Goal: Information Seeking & Learning: Learn about a topic

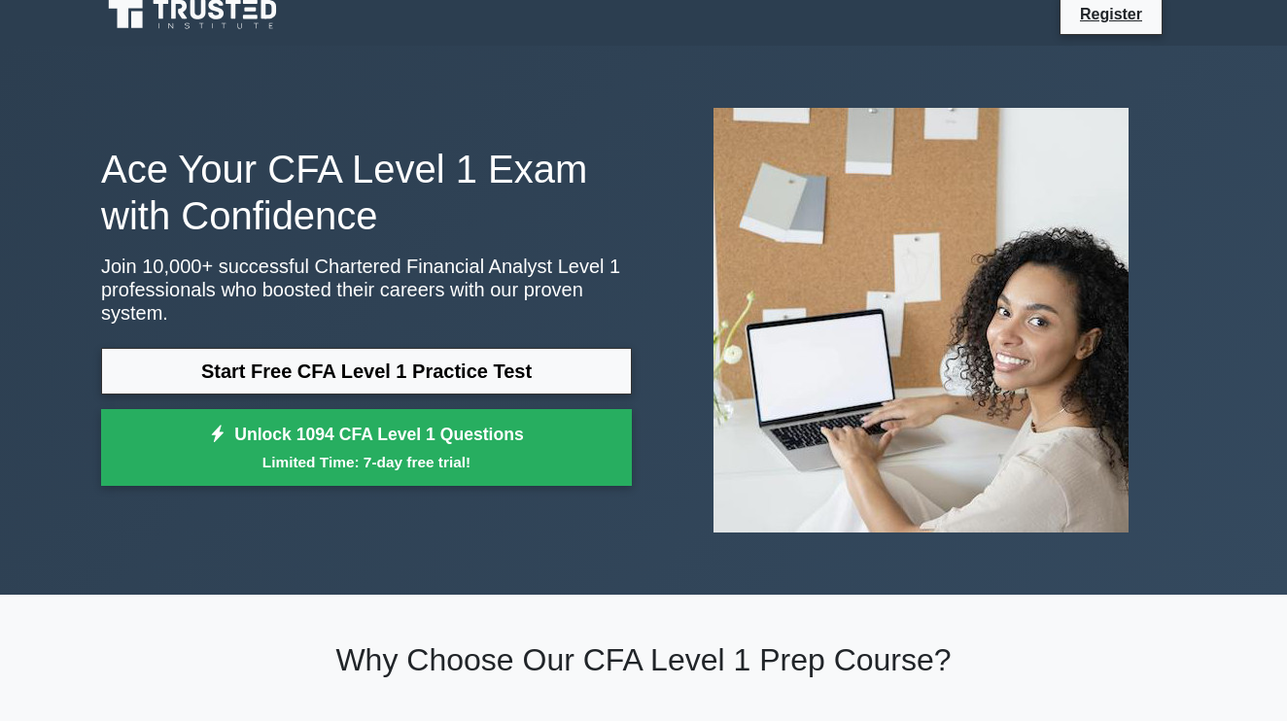
scroll to position [21, 0]
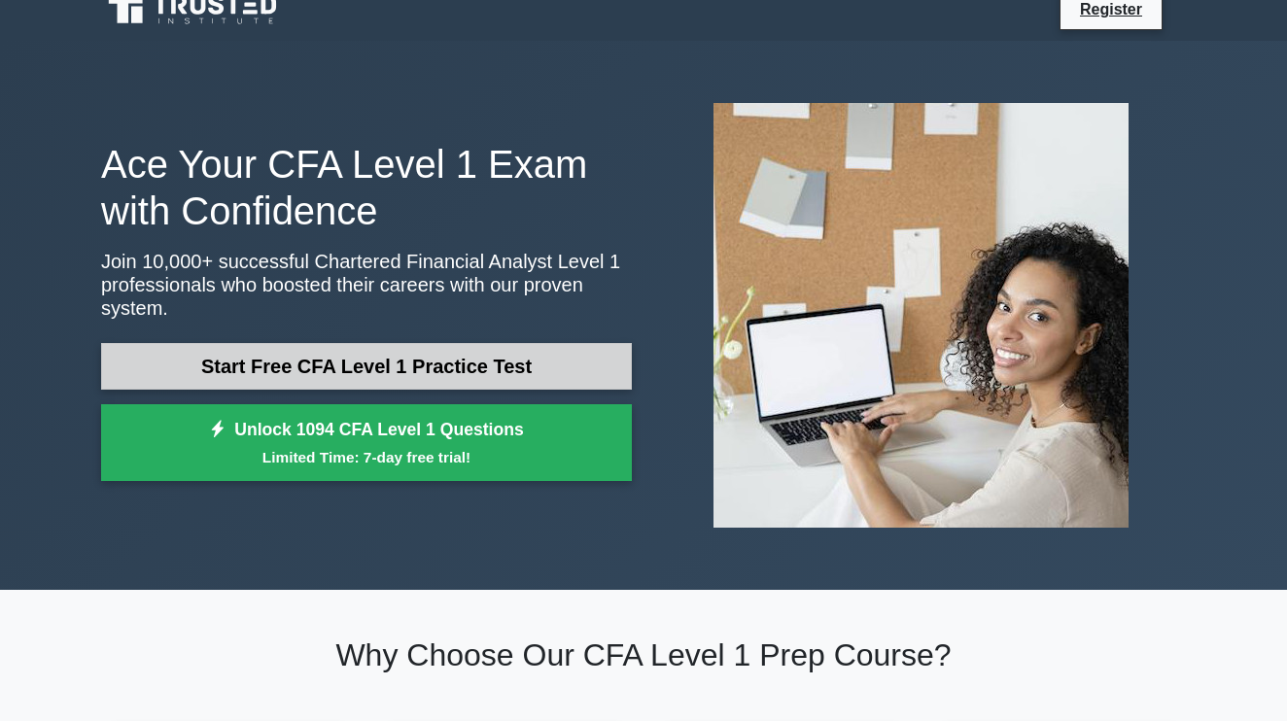
click at [422, 373] on link "Start Free CFA Level 1 Practice Test" at bounding box center [366, 366] width 531 height 47
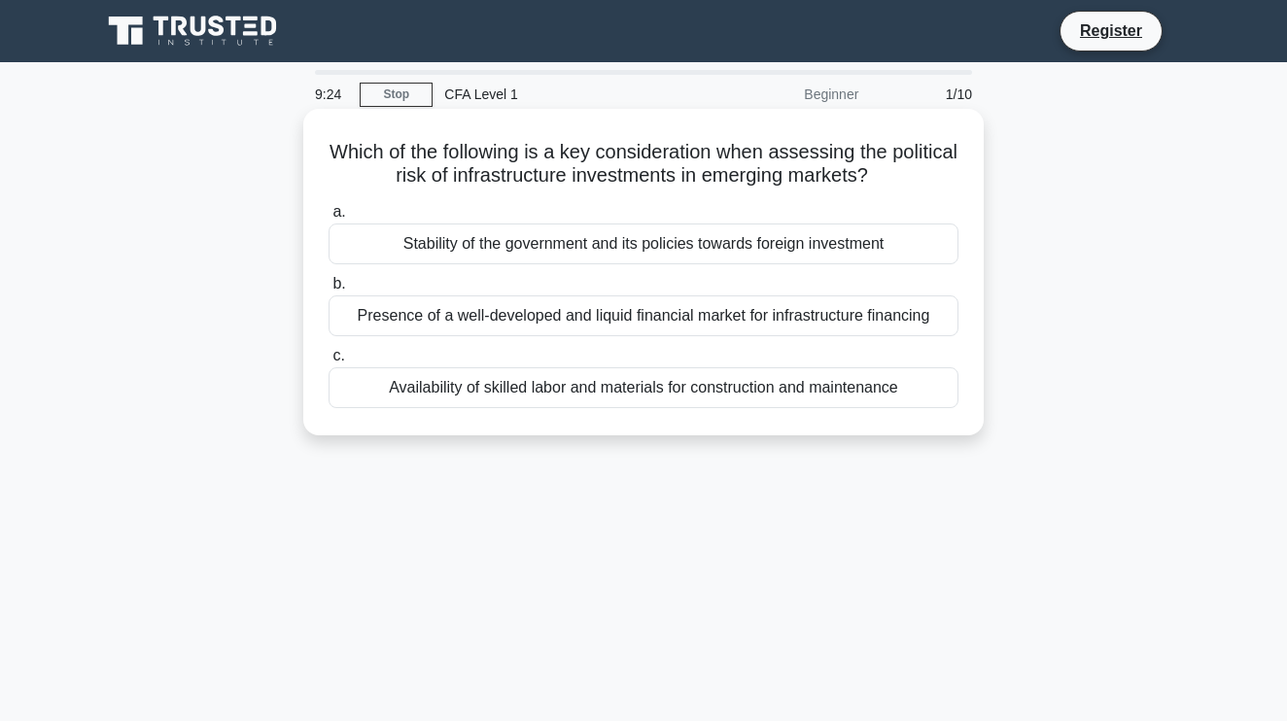
click at [604, 397] on div "Availability of skilled labor and materials for construction and maintenance" at bounding box center [644, 388] width 630 height 41
click at [329, 363] on input "c. Availability of skilled labor and materials for construction and maintenance" at bounding box center [329, 356] width 0 height 13
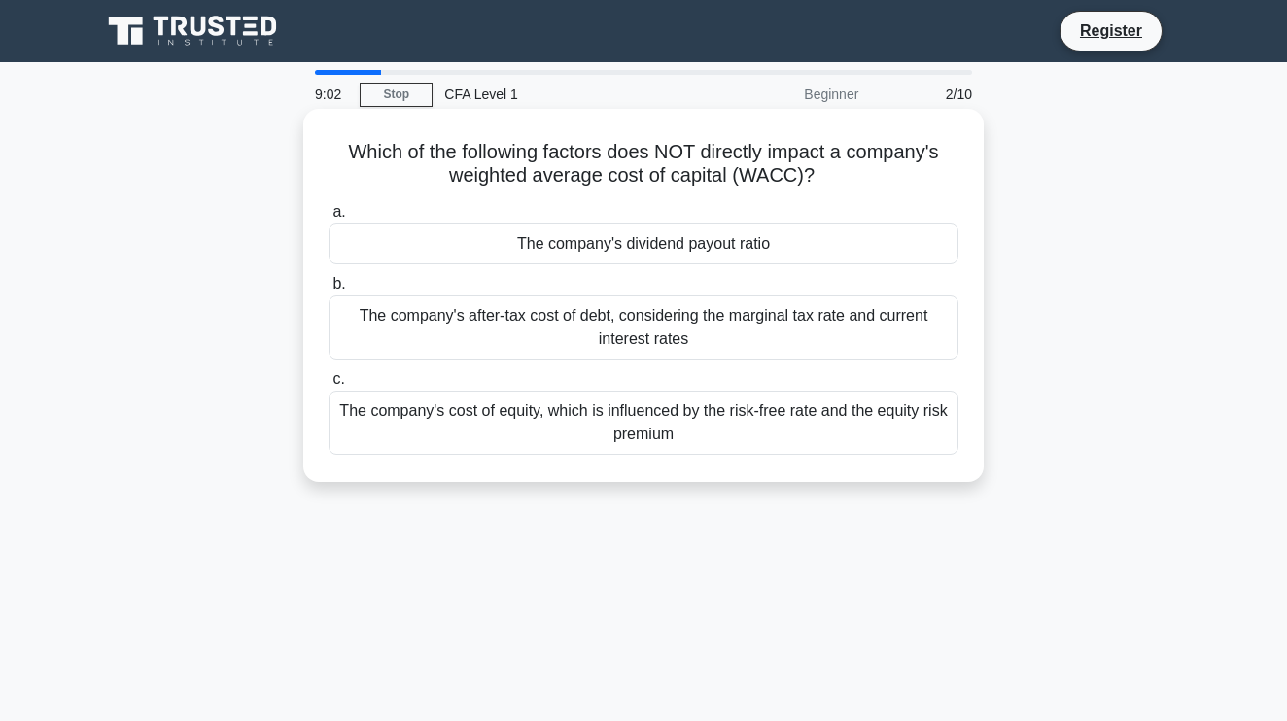
click at [642, 242] on div "The company's dividend payout ratio" at bounding box center [644, 244] width 630 height 41
click at [329, 219] on input "a. The company's dividend payout ratio" at bounding box center [329, 212] width 0 height 13
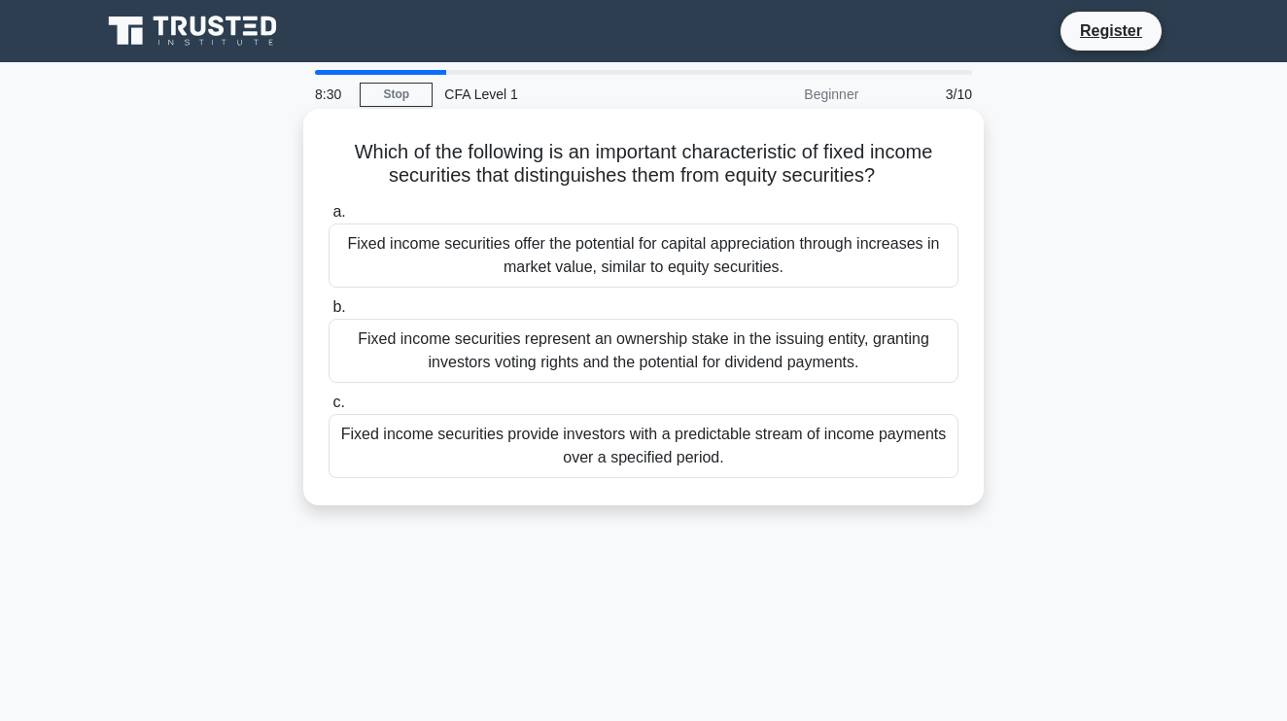
click at [601, 458] on div "Fixed income securities provide investors with a predictable stream of income p…" at bounding box center [644, 446] width 630 height 64
click at [329, 409] on input "c. Fixed income securities provide investors with a predictable stream of incom…" at bounding box center [329, 403] width 0 height 13
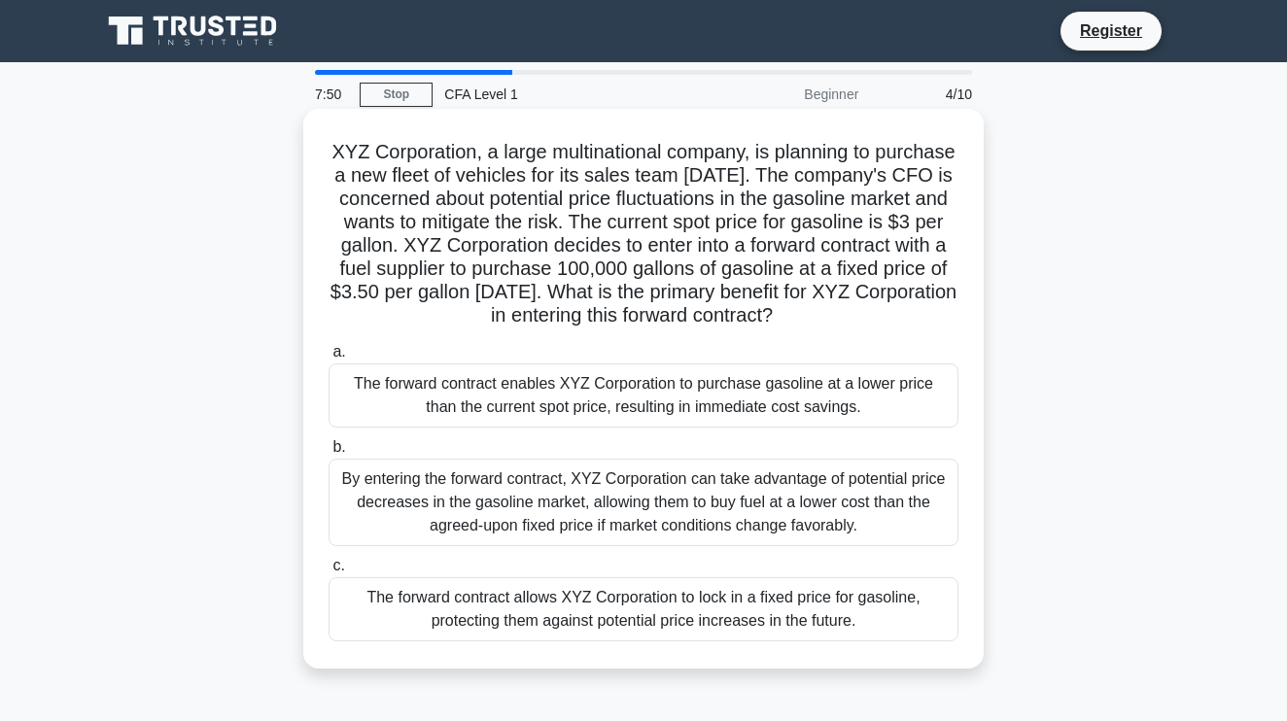
click at [604, 617] on div "The forward contract allows XYZ Corporation to lock in a fixed price for gasoli…" at bounding box center [644, 610] width 630 height 64
click at [329, 573] on input "c. The forward contract allows XYZ Corporation to lock in a fixed price for gas…" at bounding box center [329, 566] width 0 height 13
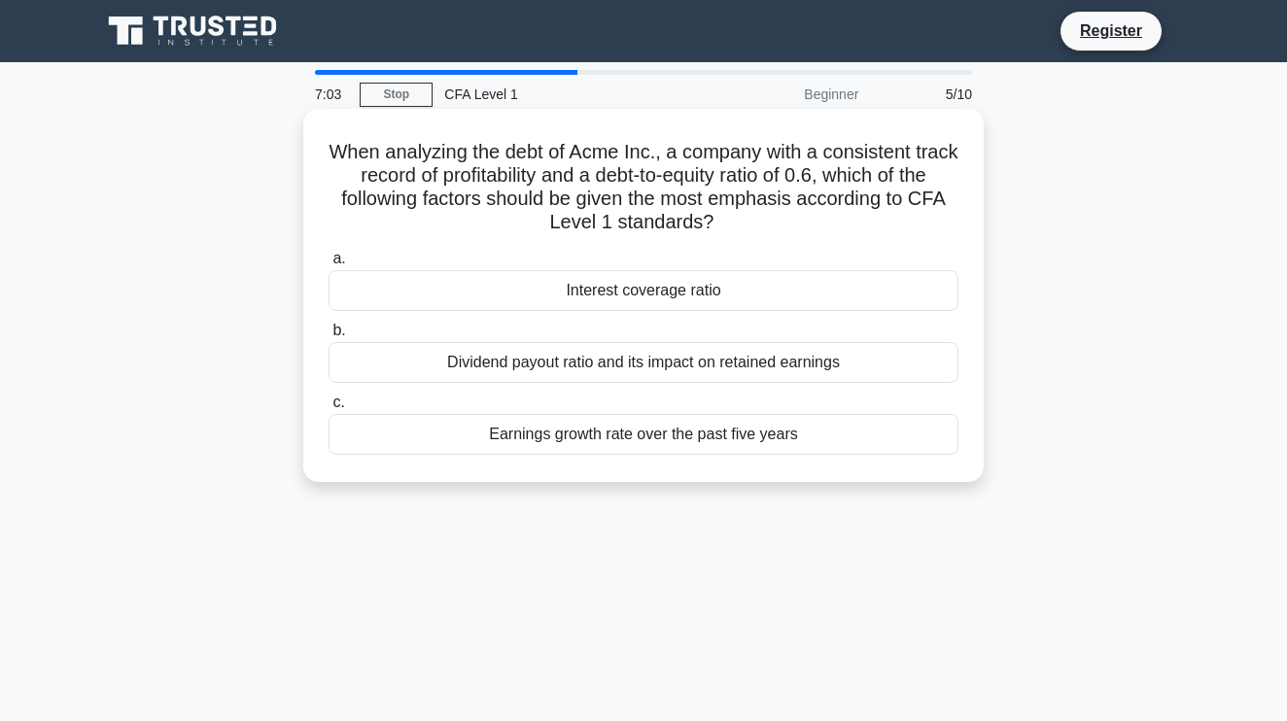
click at [693, 287] on div "Interest coverage ratio" at bounding box center [644, 290] width 630 height 41
click at [329, 265] on input "a. Interest coverage ratio" at bounding box center [329, 259] width 0 height 13
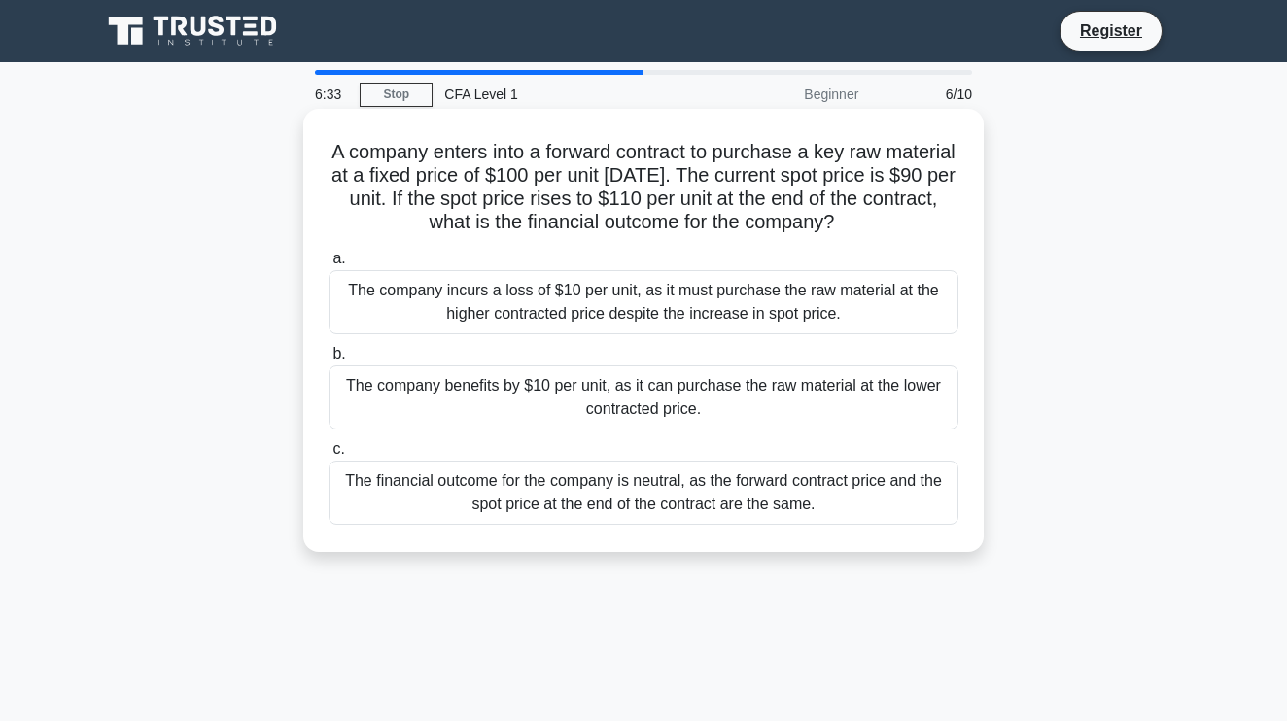
click at [576, 404] on div "The company benefits by $10 per unit, as it can purchase the raw material at th…" at bounding box center [644, 398] width 630 height 64
click at [329, 361] on input "b. The company benefits by $10 per unit, as it can purchase the raw material at…" at bounding box center [329, 354] width 0 height 13
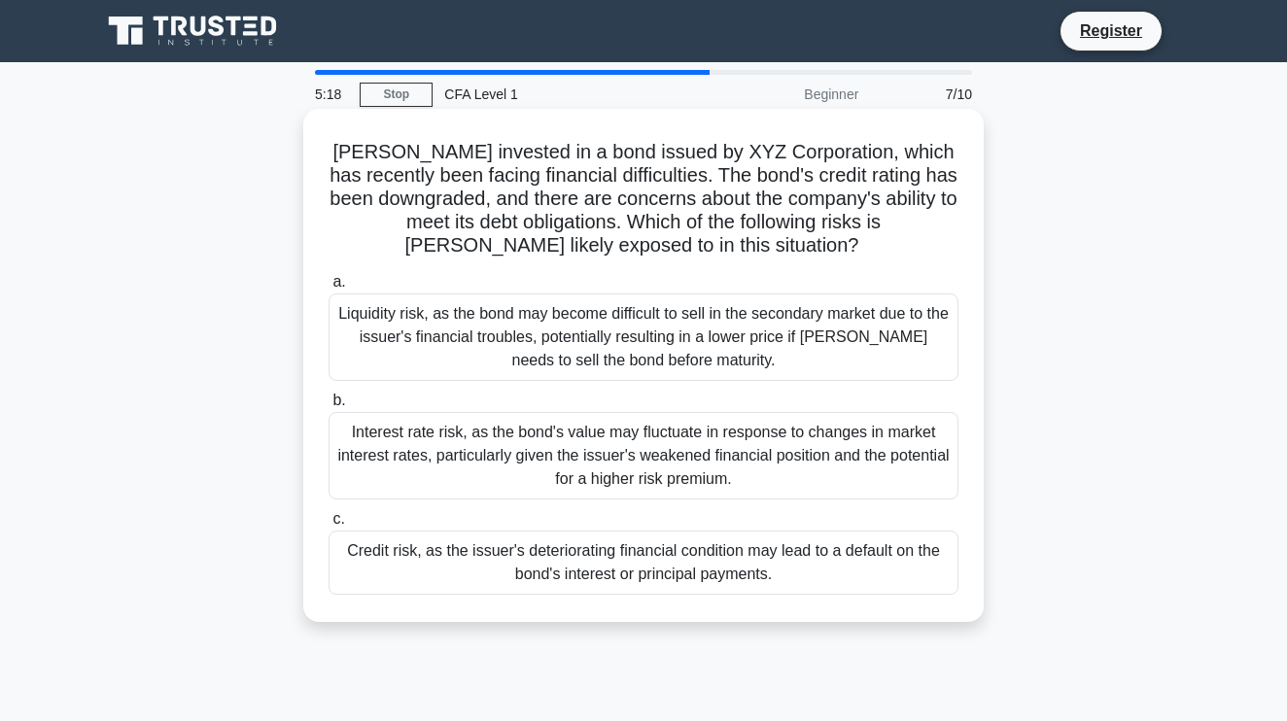
click at [482, 561] on div "Credit risk, as the issuer's deteriorating financial condition may lead to a de…" at bounding box center [644, 563] width 630 height 64
click at [329, 526] on input "c. Credit risk, as the issuer's deteriorating financial condition may lead to a…" at bounding box center [329, 519] width 0 height 13
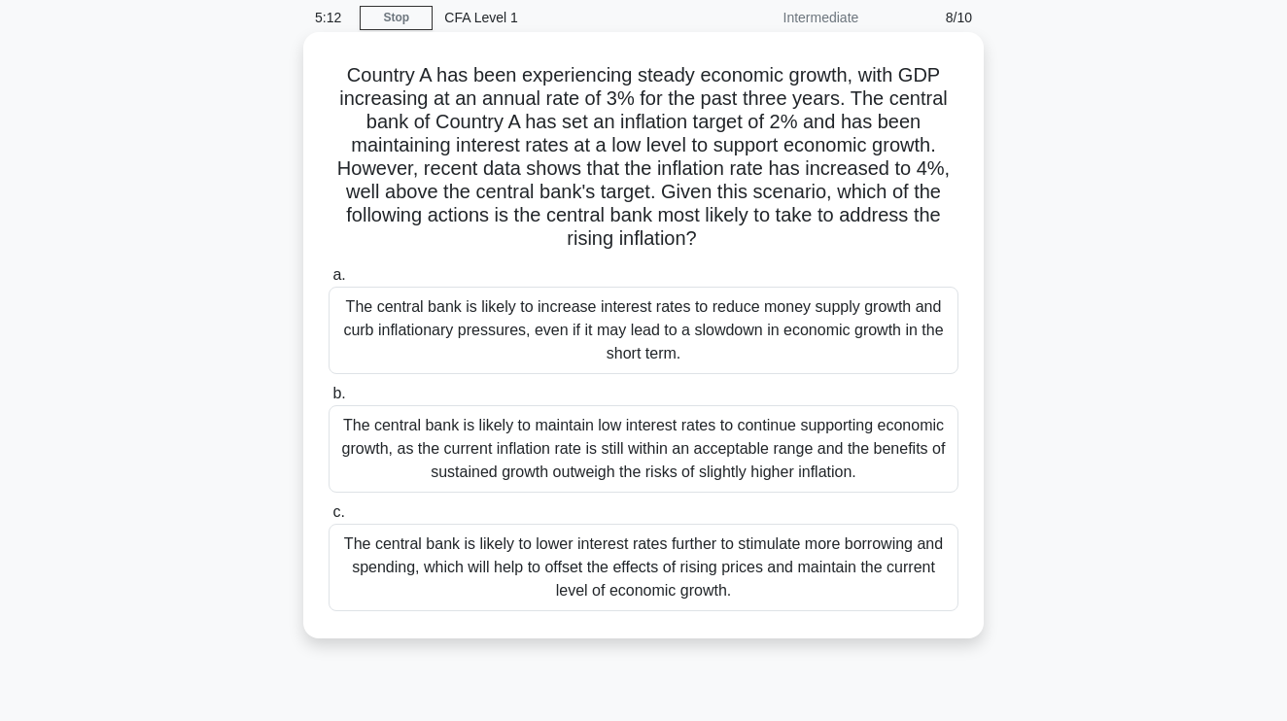
scroll to position [81, 0]
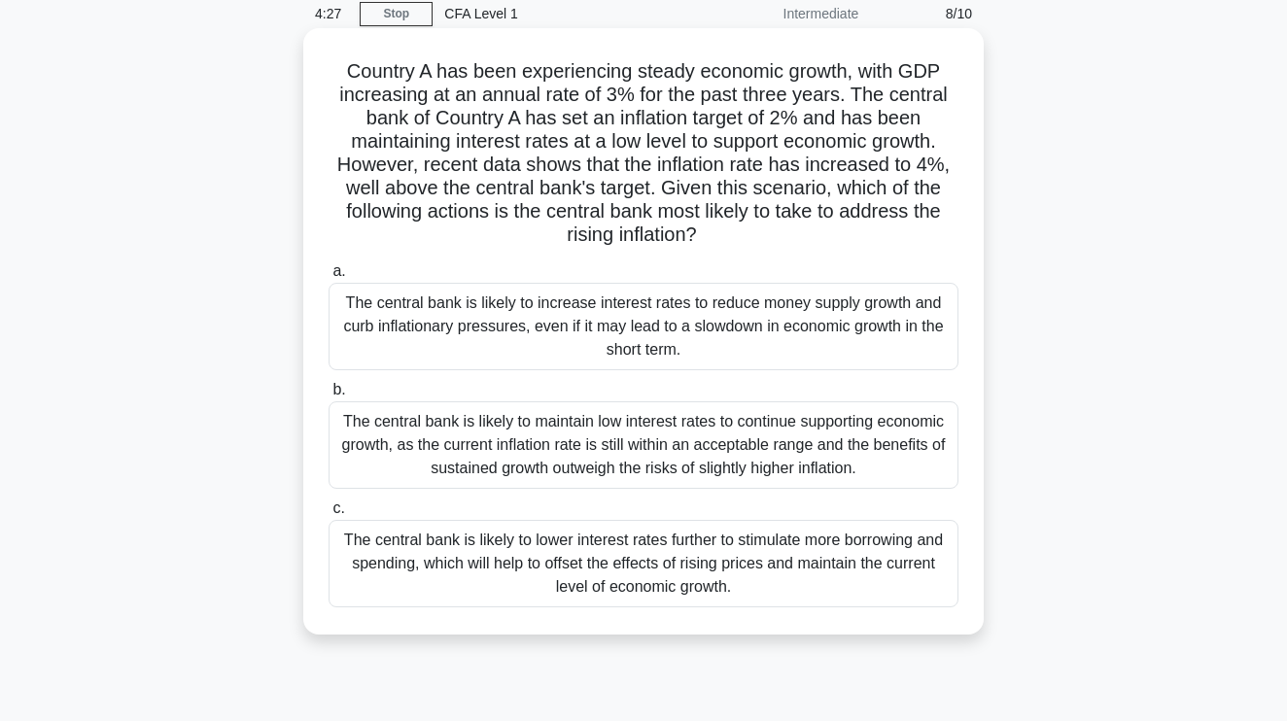
click at [635, 339] on div "The central bank is likely to increase interest rates to reduce money supply gr…" at bounding box center [644, 327] width 630 height 88
click at [329, 278] on input "a. The central bank is likely to increase interest rates to reduce money supply…" at bounding box center [329, 271] width 0 height 13
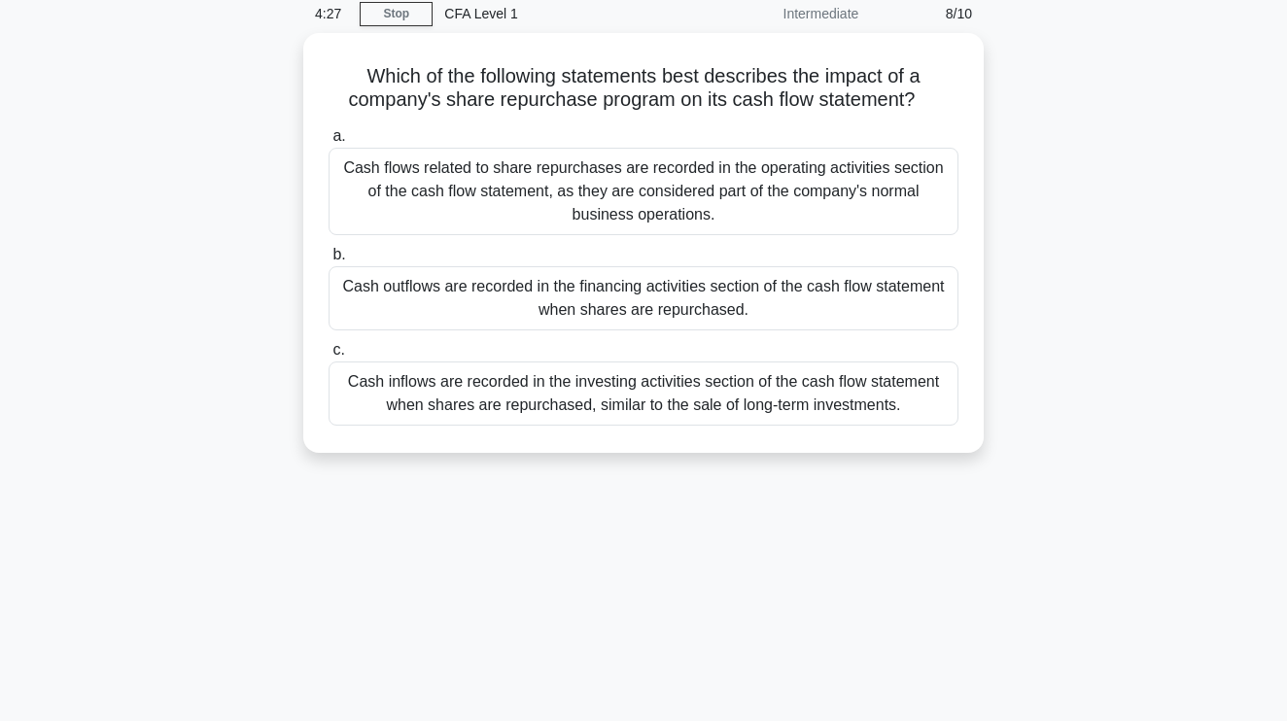
scroll to position [0, 0]
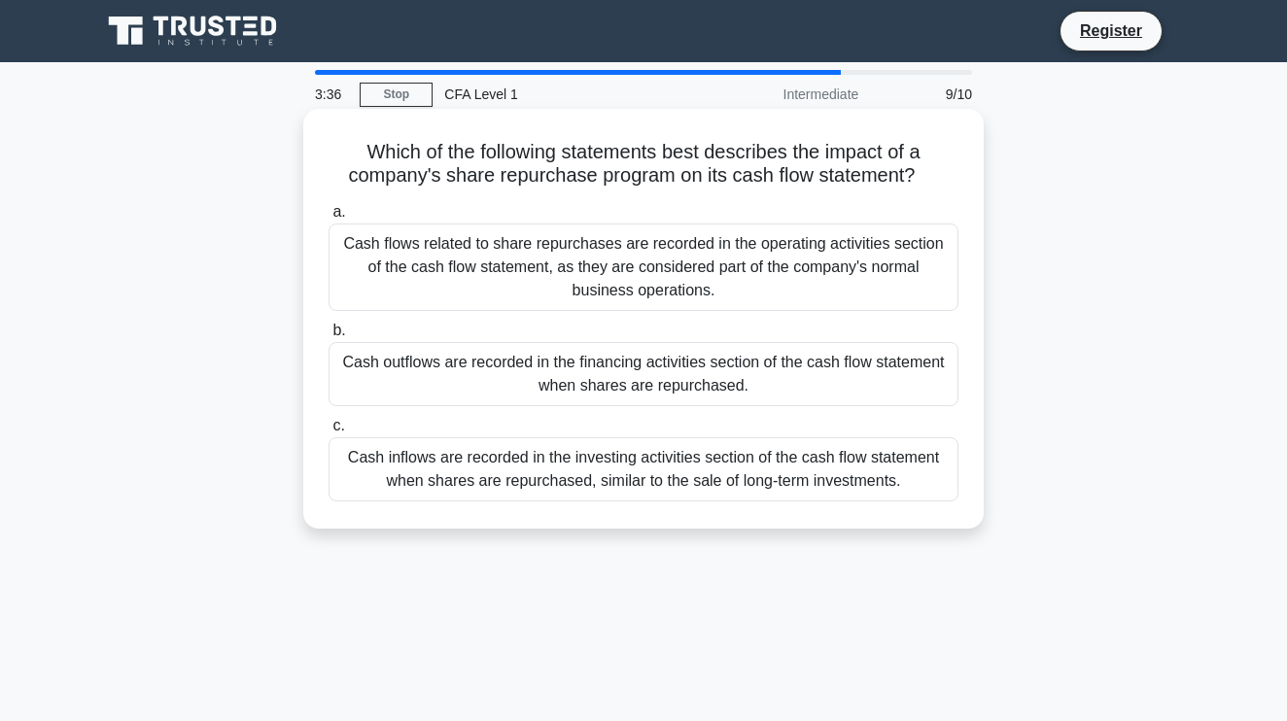
click at [608, 478] on div "Cash inflows are recorded in the investing activities section of the cash flow …" at bounding box center [644, 470] width 630 height 64
click at [329, 433] on input "c. Cash inflows are recorded in the investing activities section of the cash fl…" at bounding box center [329, 426] width 0 height 13
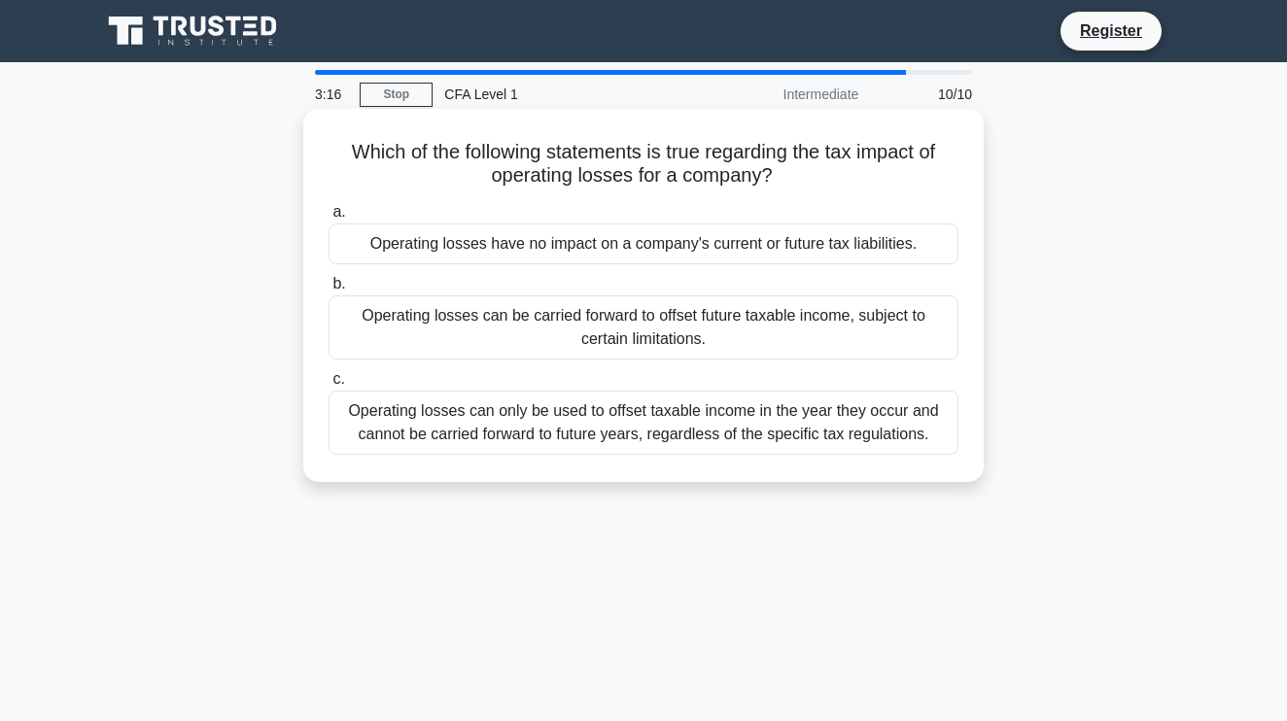
click at [657, 341] on div "Operating losses can be carried forward to offset future taxable income, subjec…" at bounding box center [644, 328] width 630 height 64
click at [329, 291] on input "b. Operating losses can be carried forward to offset future taxable income, sub…" at bounding box center [329, 284] width 0 height 13
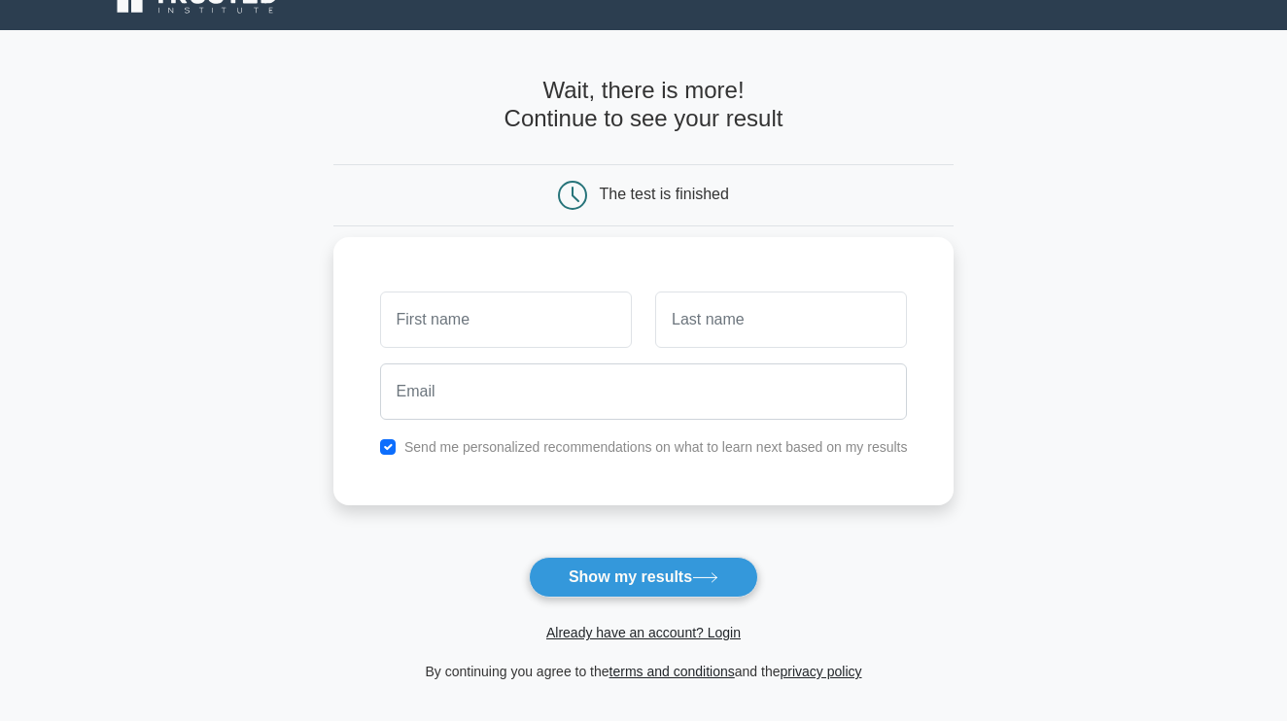
scroll to position [37, 0]
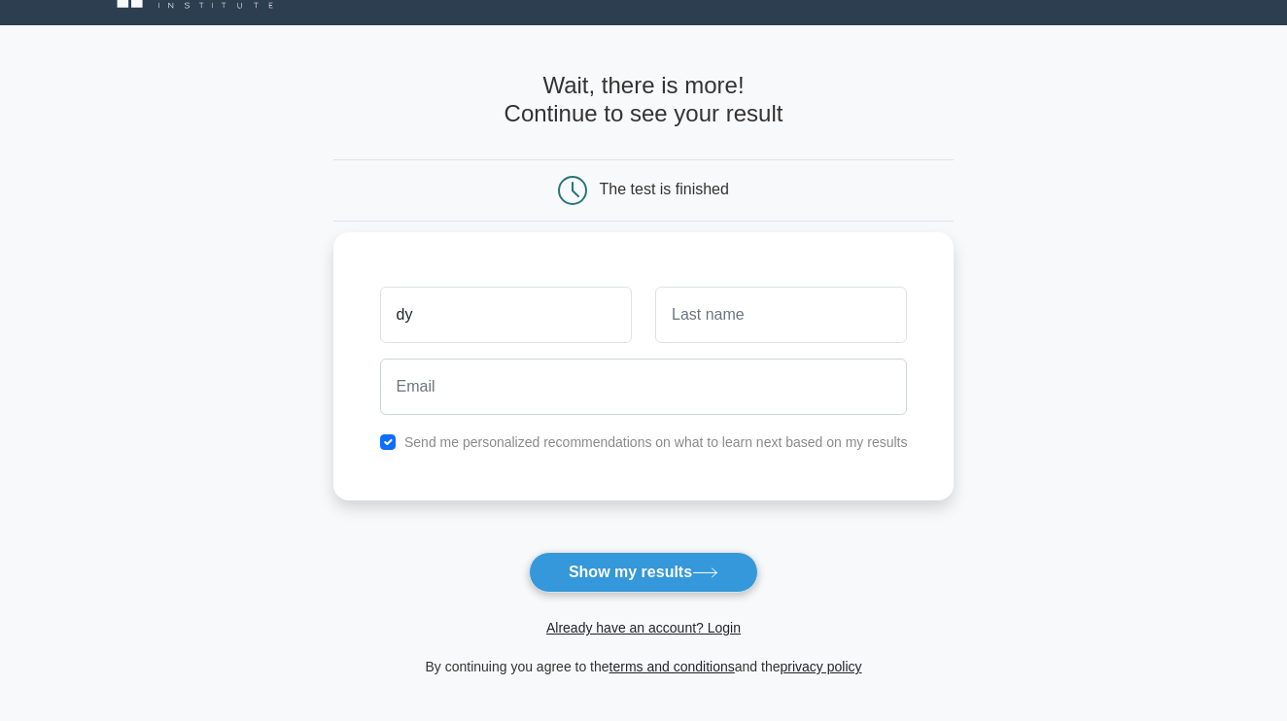
type input "d"
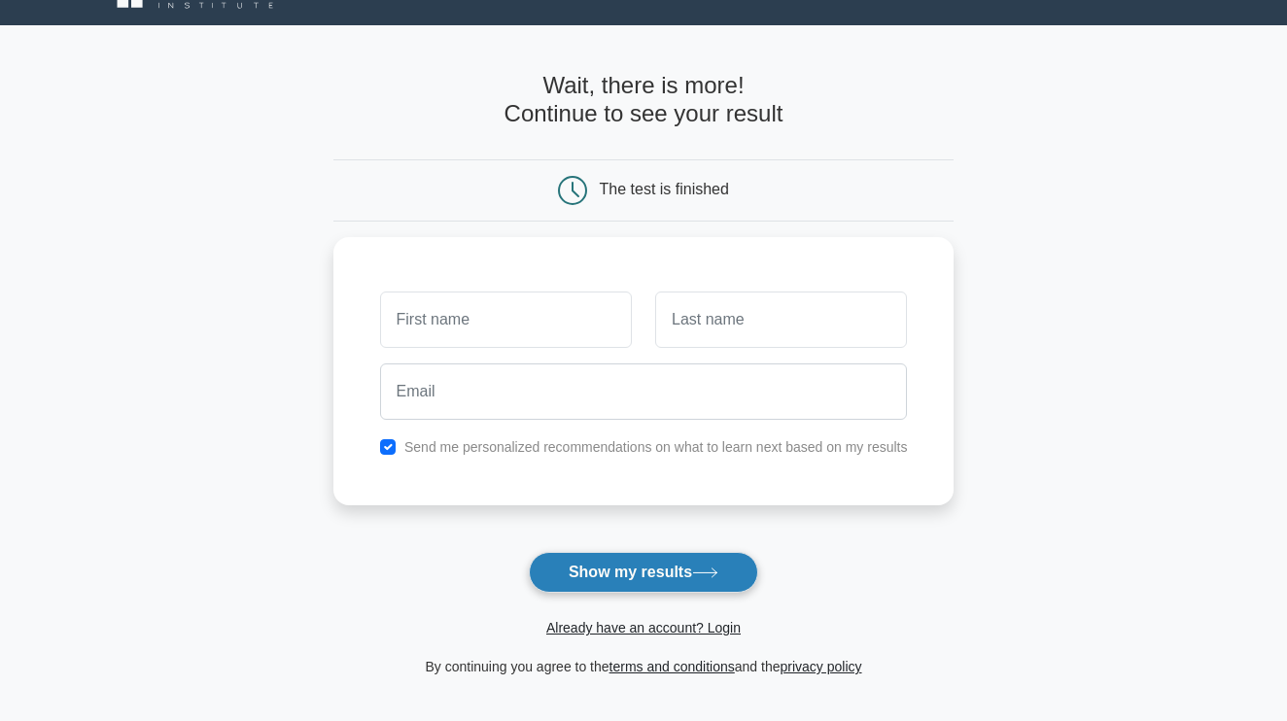
click at [682, 567] on button "Show my results" at bounding box center [643, 572] width 229 height 41
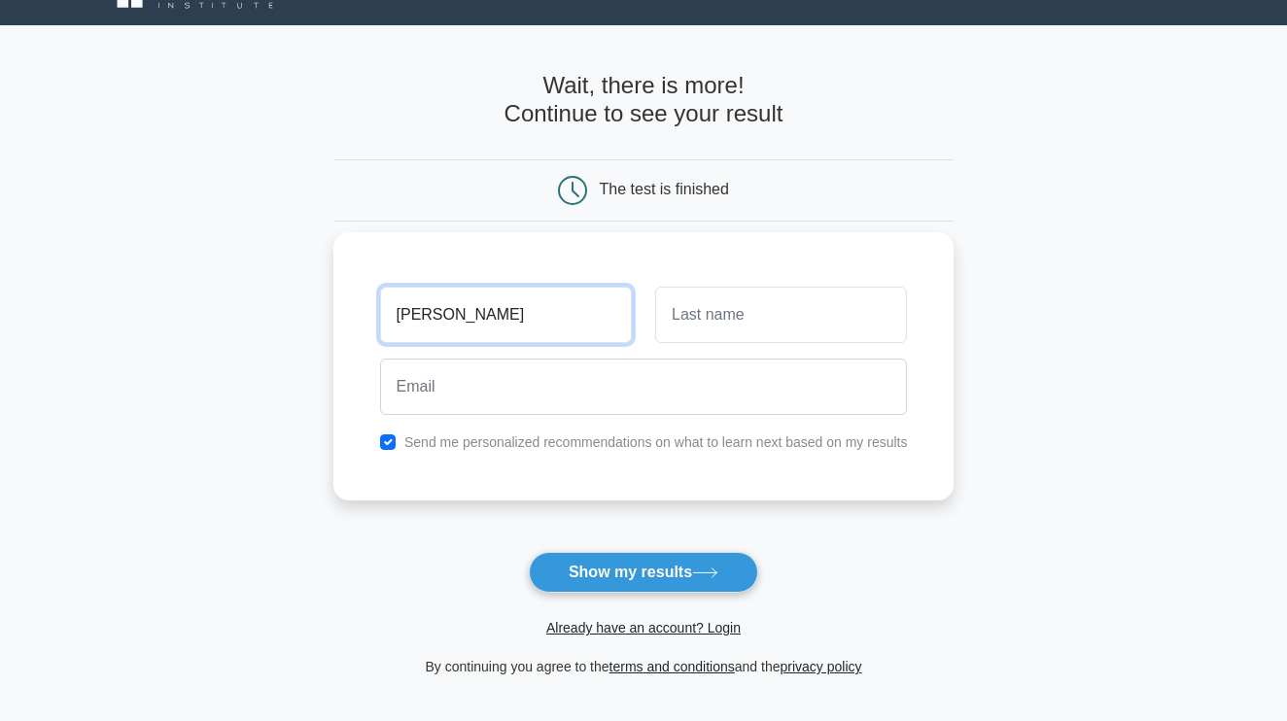
type input "dylan"
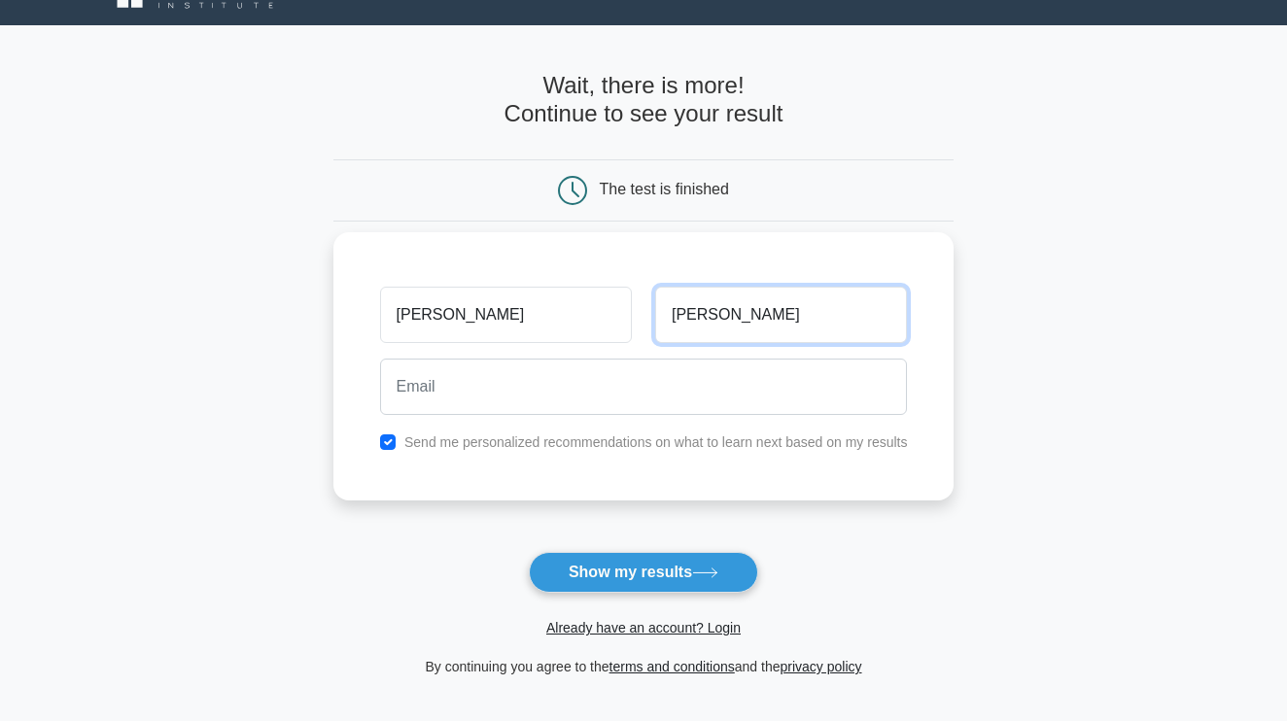
type input "Nordfeldt"
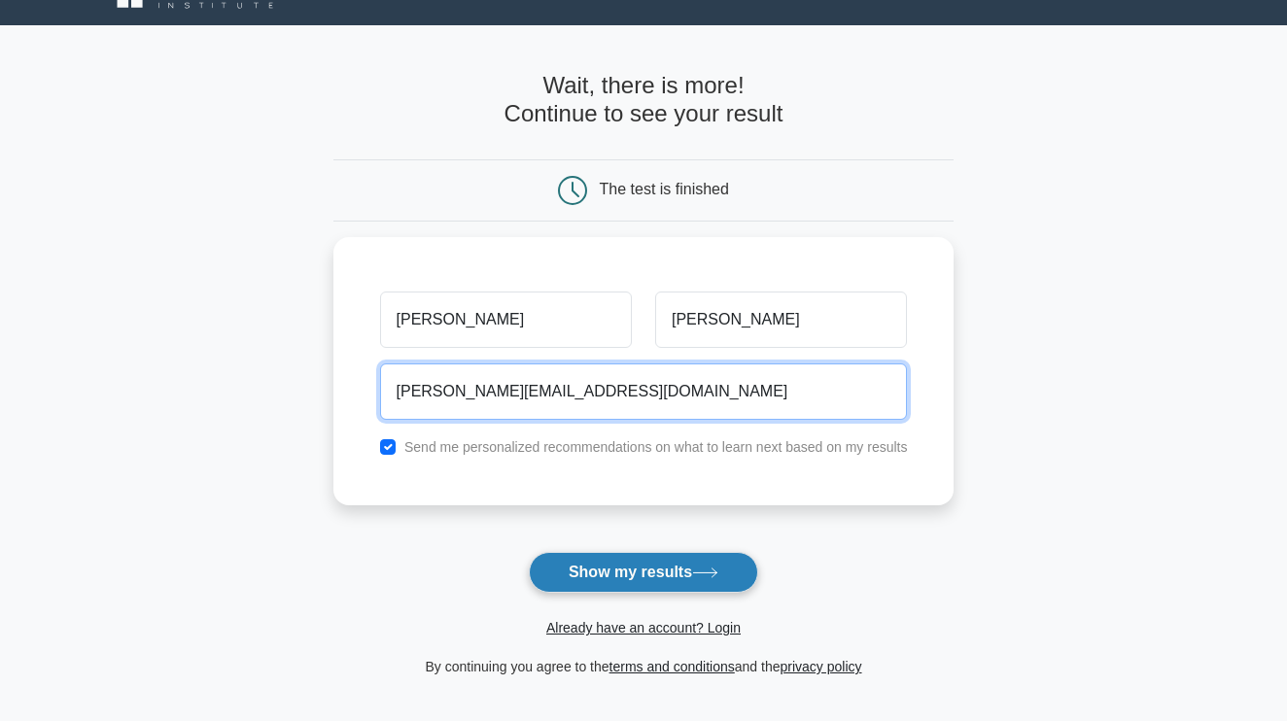
type input "Dylan@nordfeldt.com"
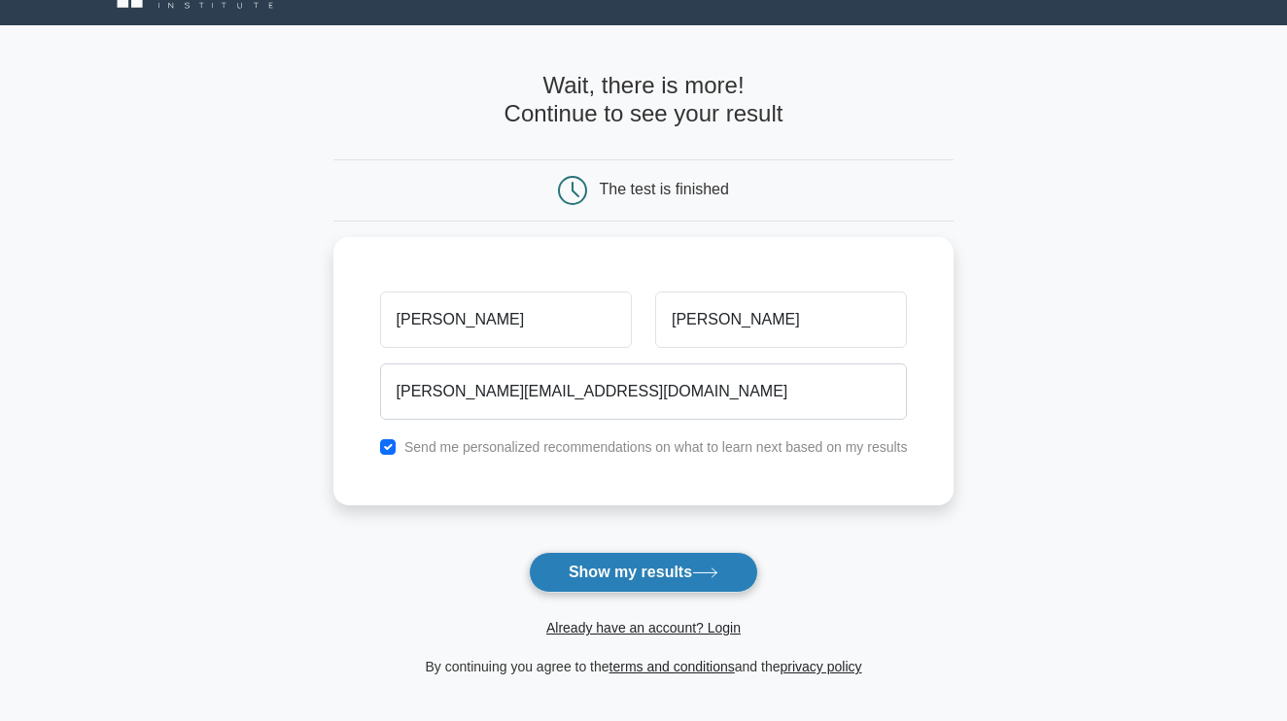
click at [573, 558] on button "Show my results" at bounding box center [643, 572] width 229 height 41
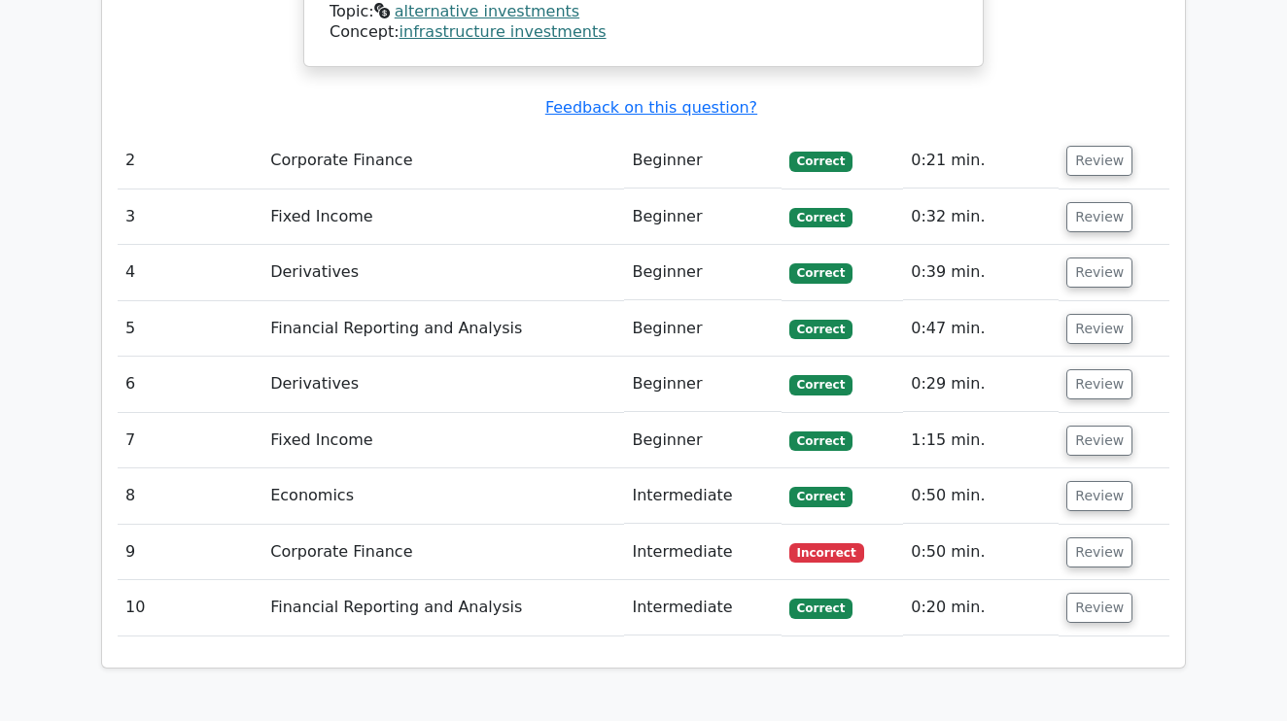
scroll to position [2404, 0]
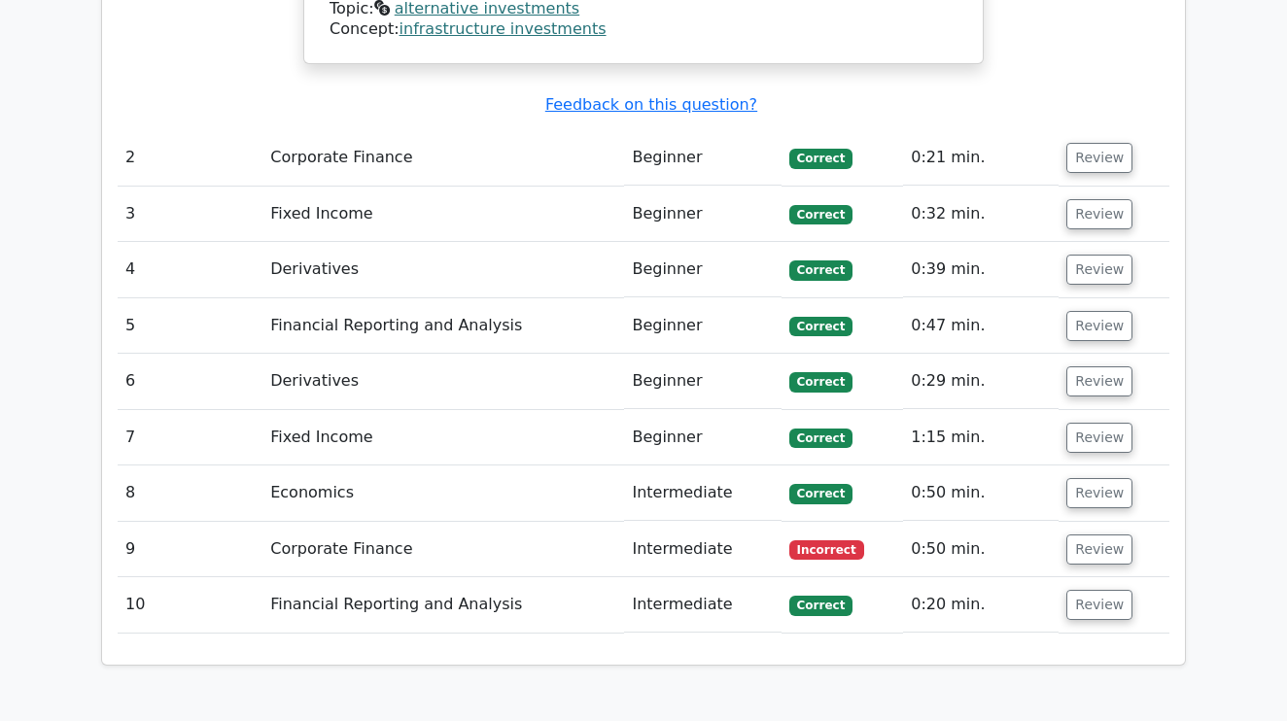
click at [367, 522] on td "Corporate Finance" at bounding box center [444, 549] width 362 height 55
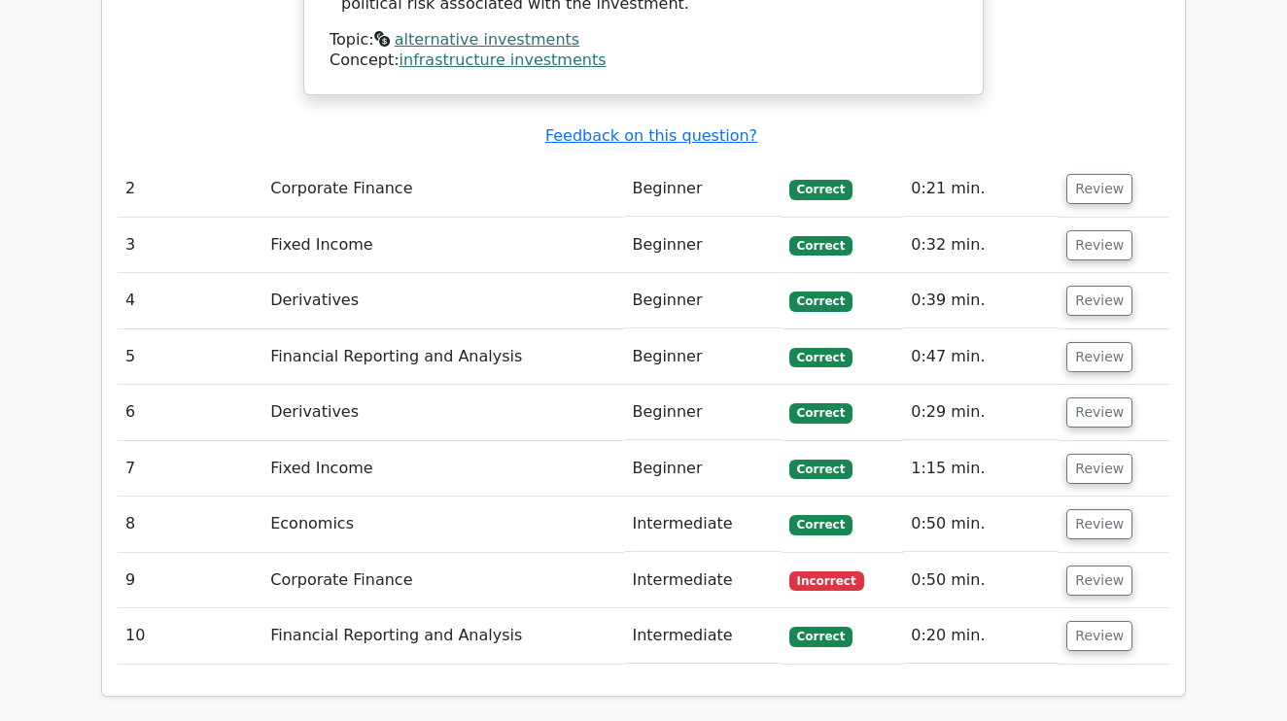
scroll to position [2372, 0]
click at [1096, 567] on button "Review" at bounding box center [1100, 582] width 66 height 30
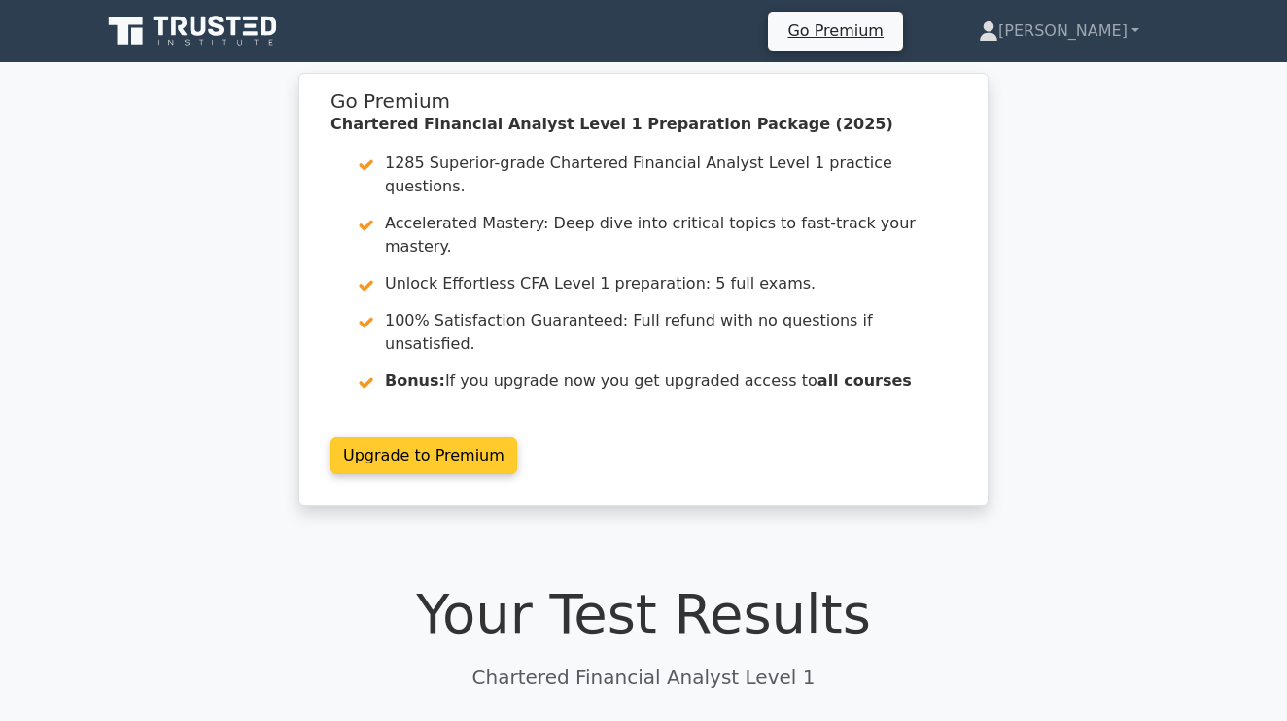
scroll to position [0, 0]
click at [453, 438] on link "Upgrade to Premium" at bounding box center [424, 456] width 187 height 37
